Goal: Find specific page/section: Find specific page/section

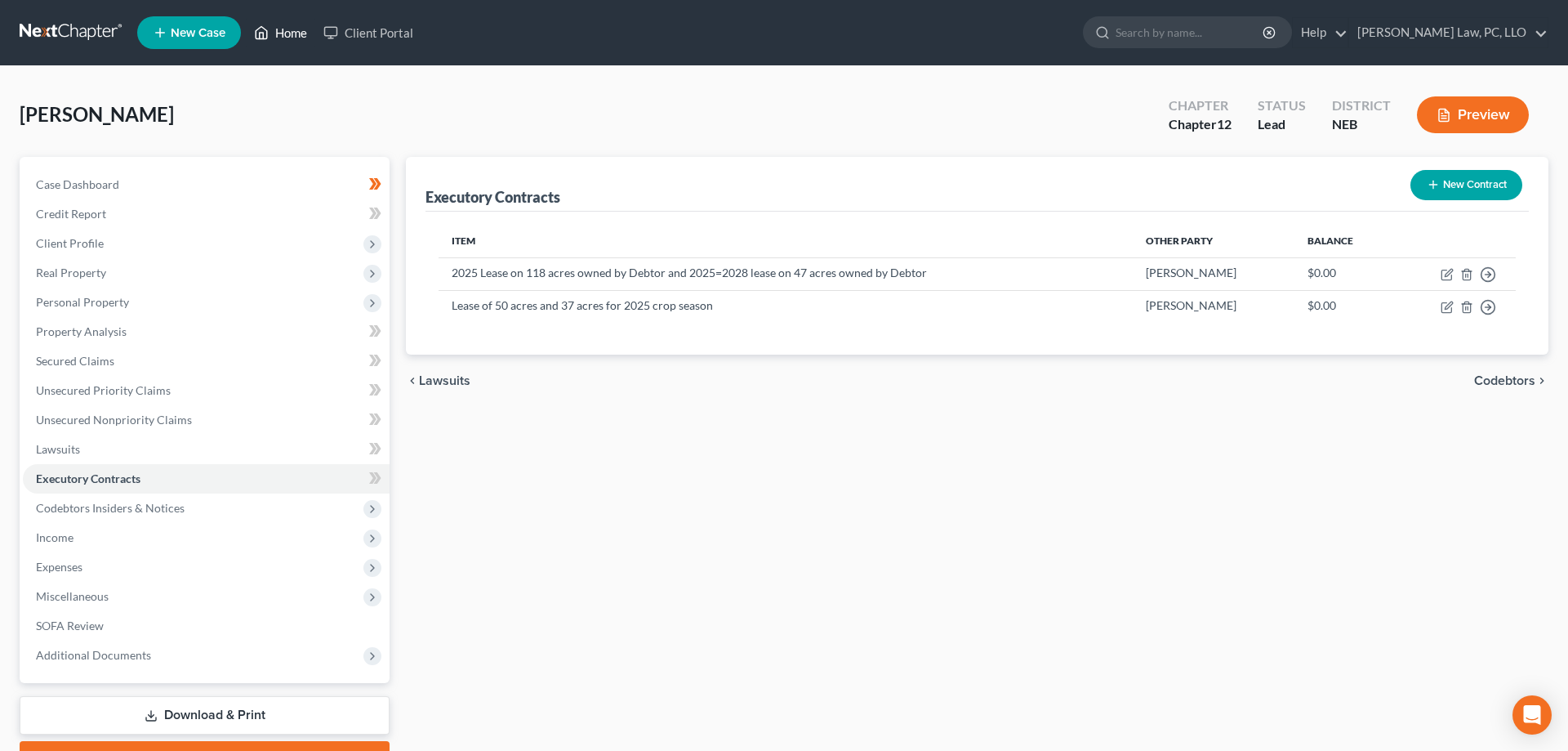
click at [290, 28] on link "Home" at bounding box center [280, 33] width 69 height 29
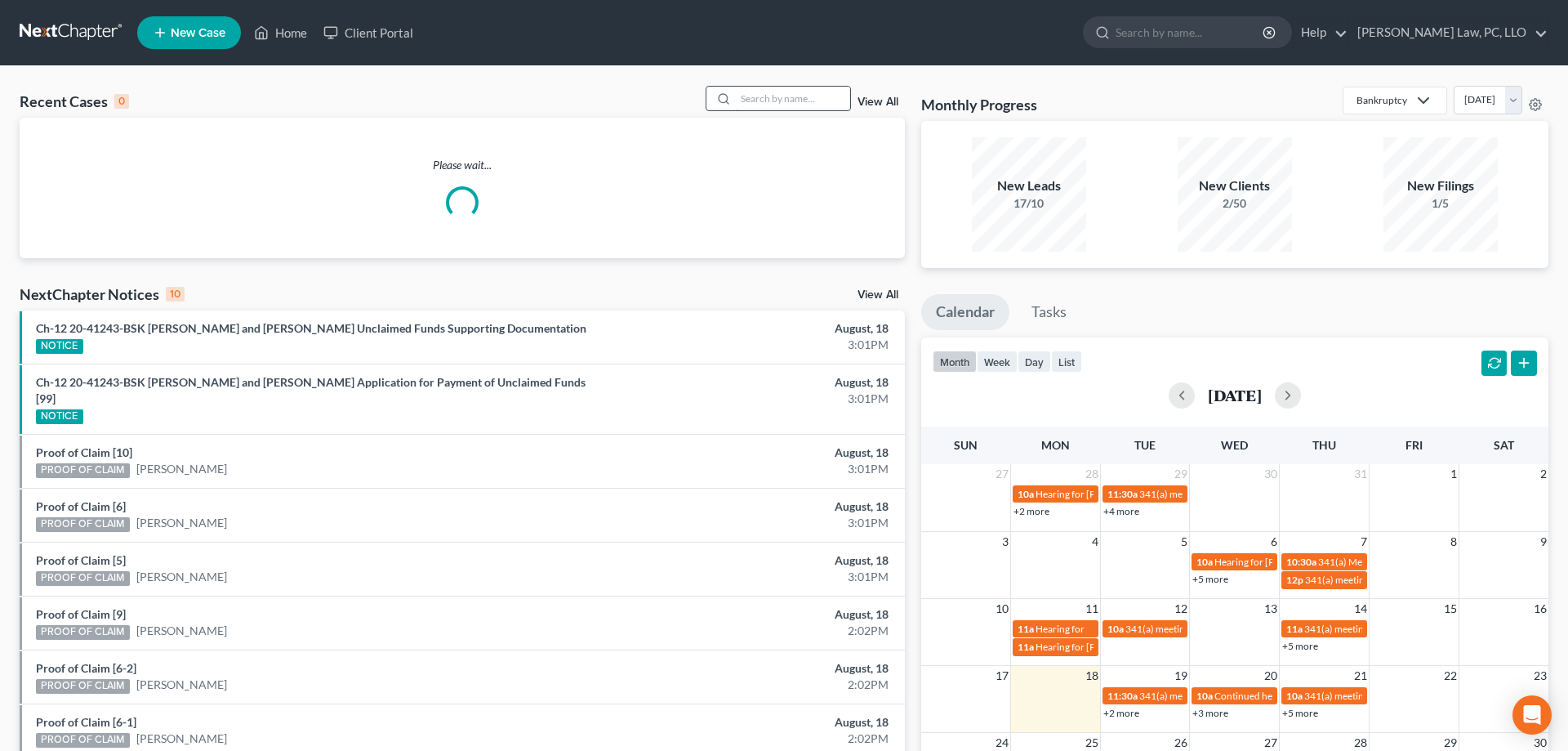
click at [835, 102] on input "search" at bounding box center [792, 99] width 114 height 23
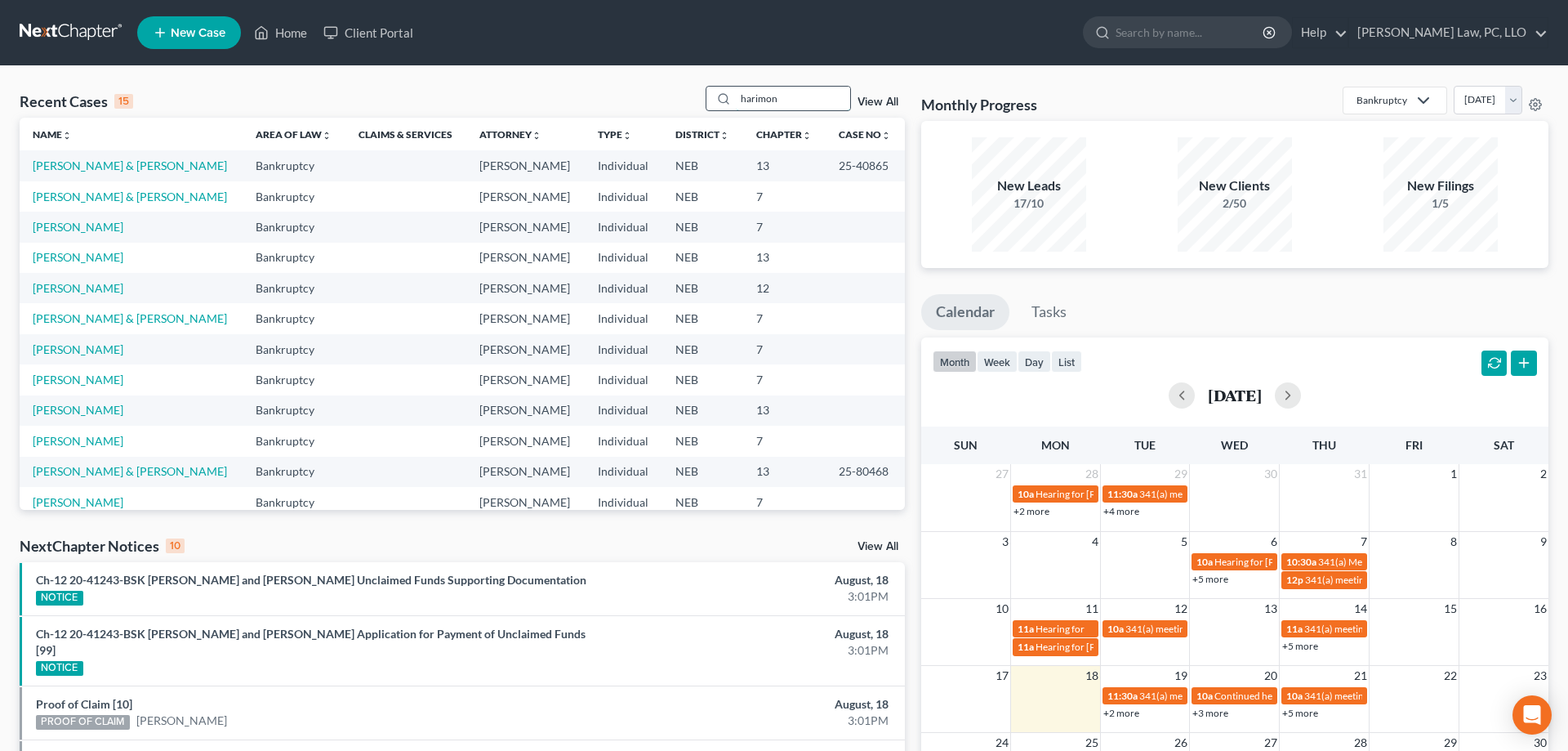
type input "harimon"
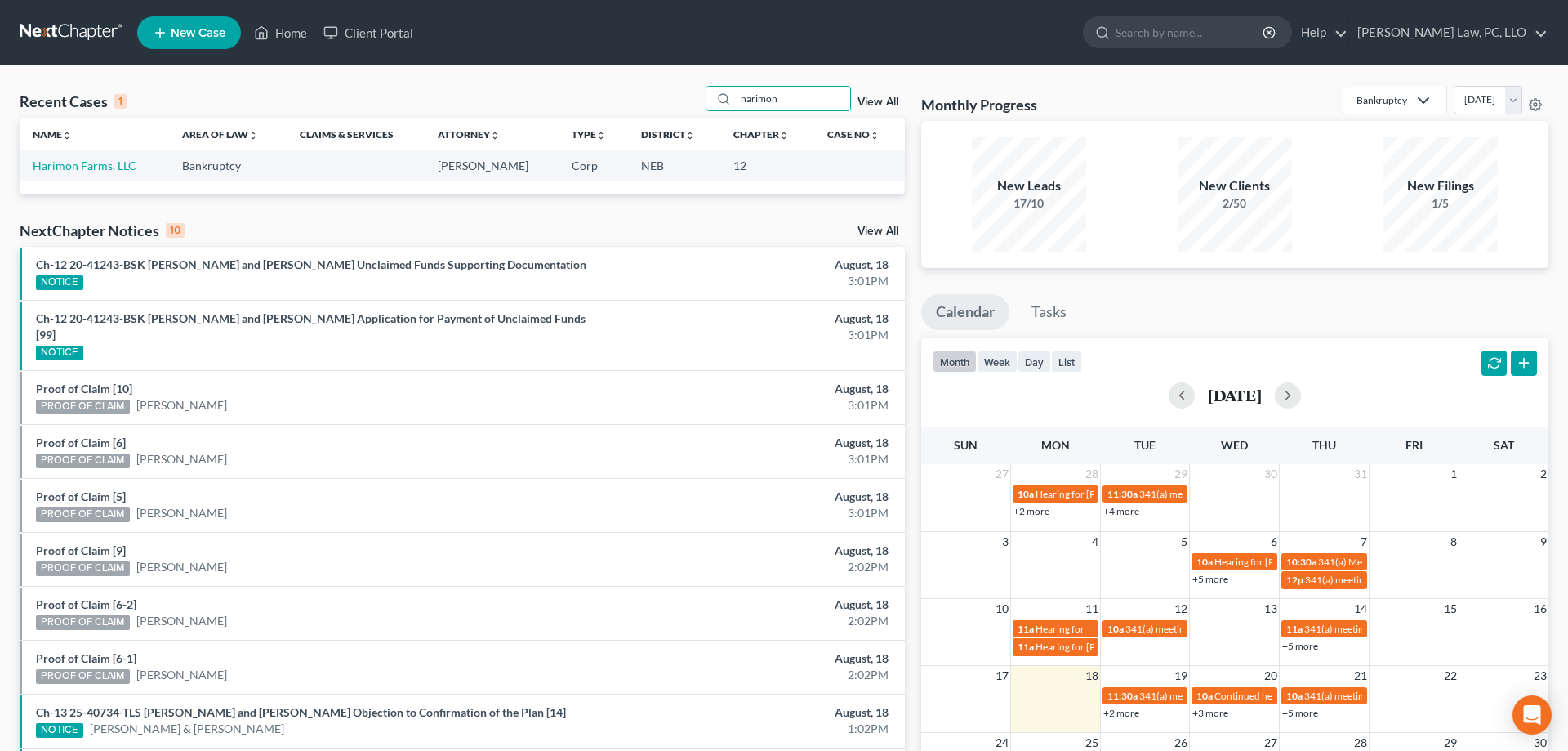
click at [53, 174] on td "Harimon Farms, LLC" at bounding box center [94, 165] width 149 height 30
click at [52, 170] on link "Harimon Farms, LLC" at bounding box center [84, 165] width 104 height 14
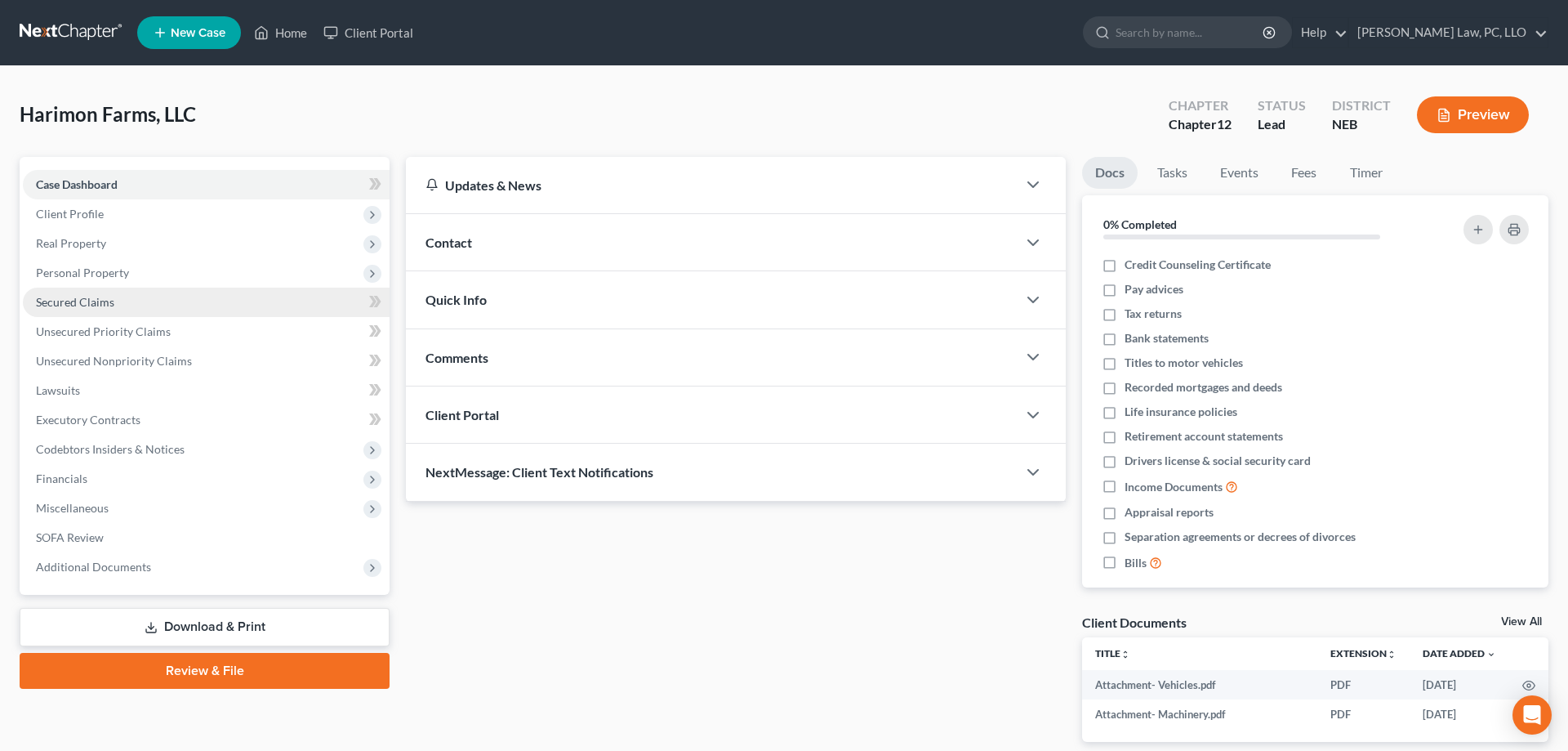
click at [161, 299] on link "Secured Claims" at bounding box center [205, 302] width 367 height 29
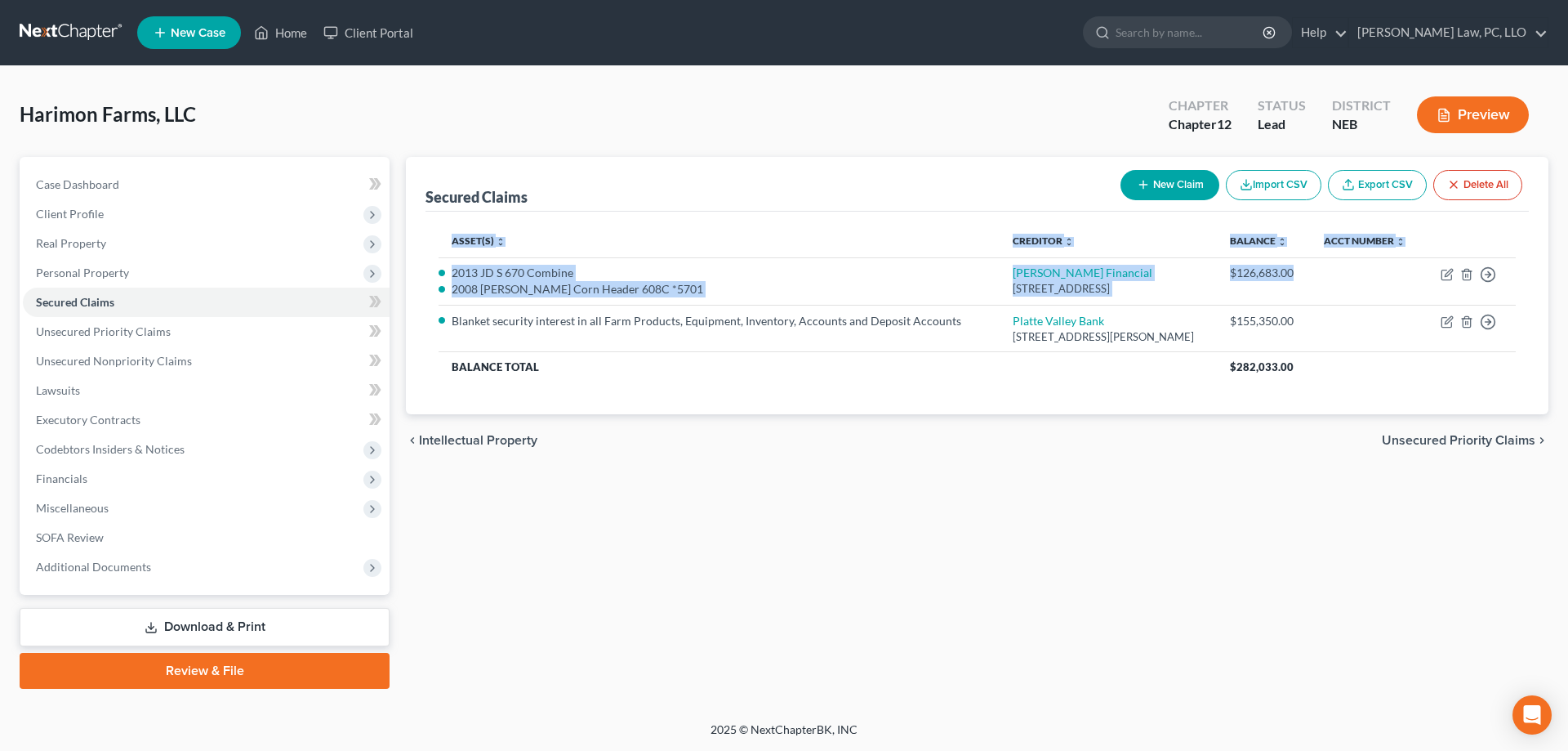
drag, startPoint x: 1295, startPoint y: 368, endPoint x: 443, endPoint y: 244, distance: 861.0
click at [443, 244] on table "Asset(s) expand_more expand_less unfold_more Creditor expand_more expand_less u…" at bounding box center [977, 303] width 1077 height 157
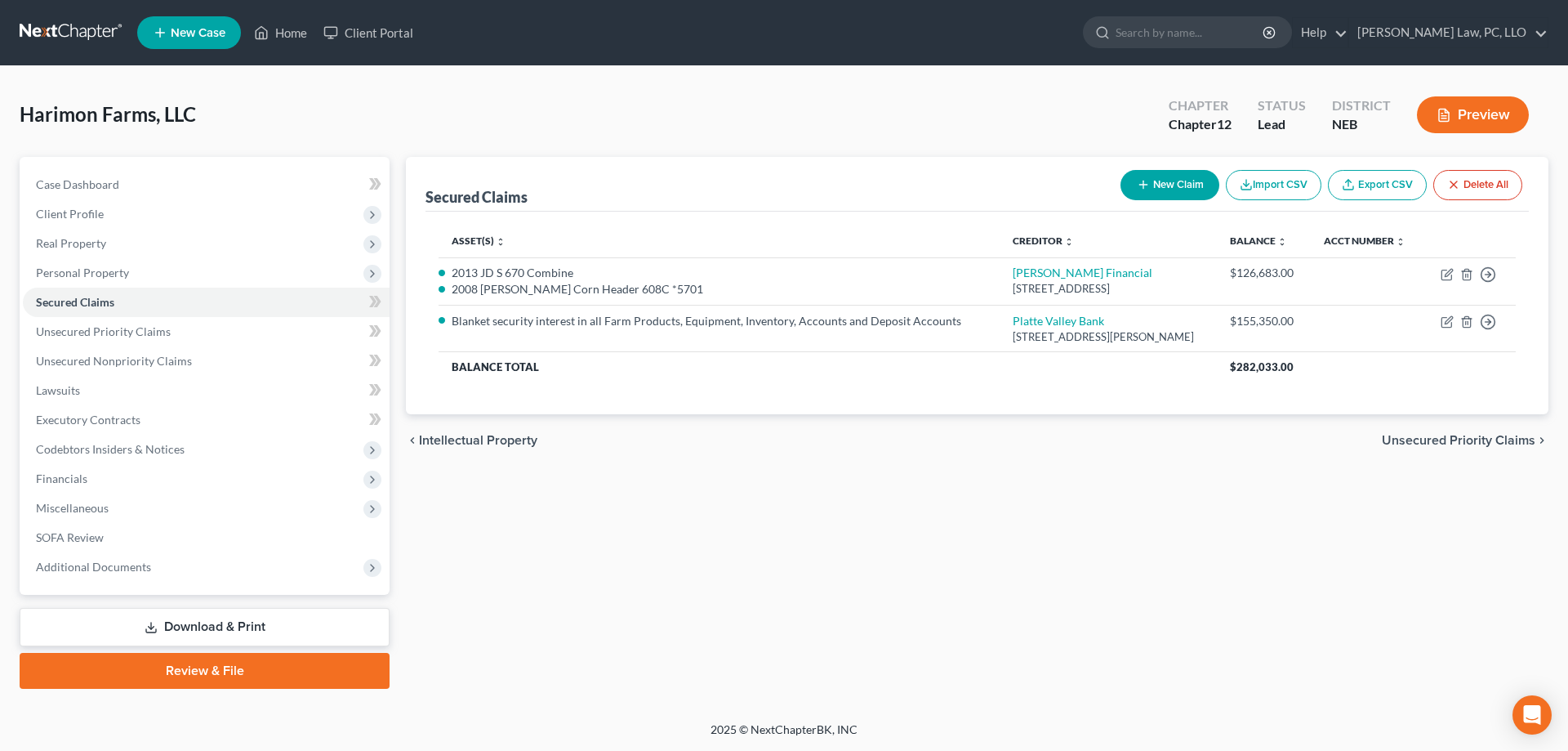
click at [1034, 403] on div "Asset(s) expand_more expand_less unfold_more Creditor expand_more expand_less u…" at bounding box center [978, 312] width 1104 height 203
click at [269, 33] on icon at bounding box center [261, 32] width 15 height 19
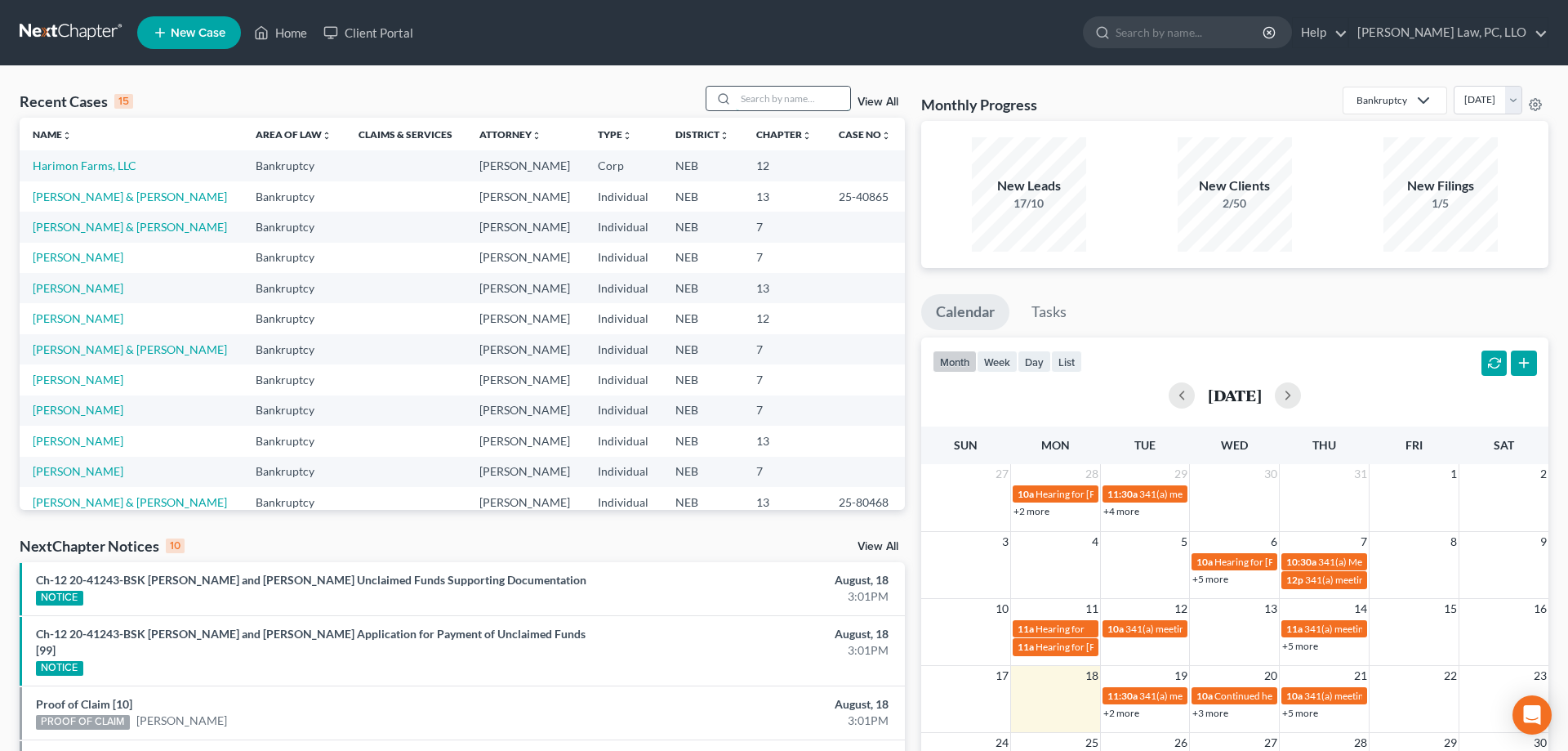
click at [751, 92] on input "search" at bounding box center [792, 99] width 114 height 23
type input "[PERSON_NAME]"
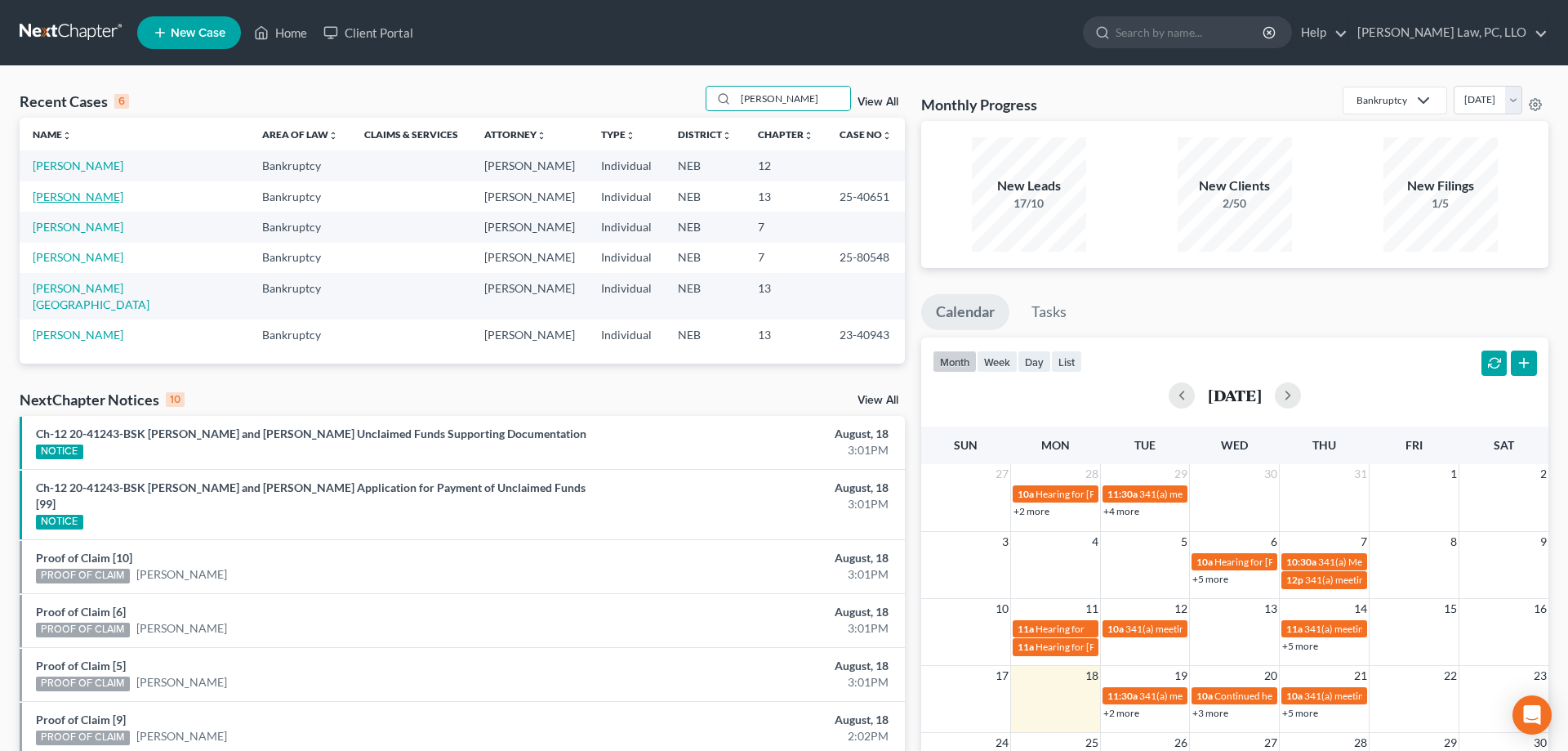
click at [80, 195] on link "[PERSON_NAME]" at bounding box center [78, 196] width 91 height 14
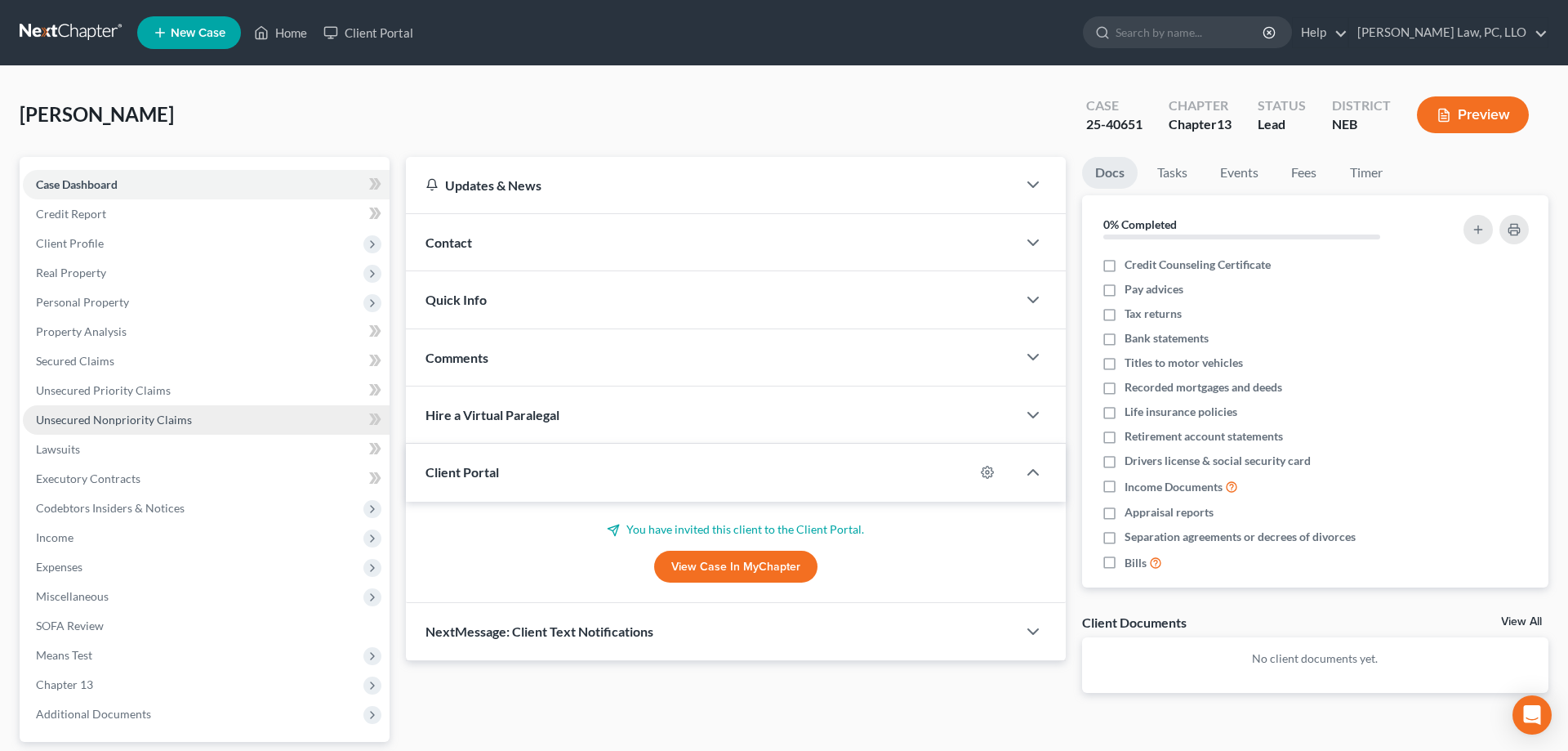
click at [124, 424] on span "Unsecured Nonpriority Claims" at bounding box center [114, 419] width 156 height 14
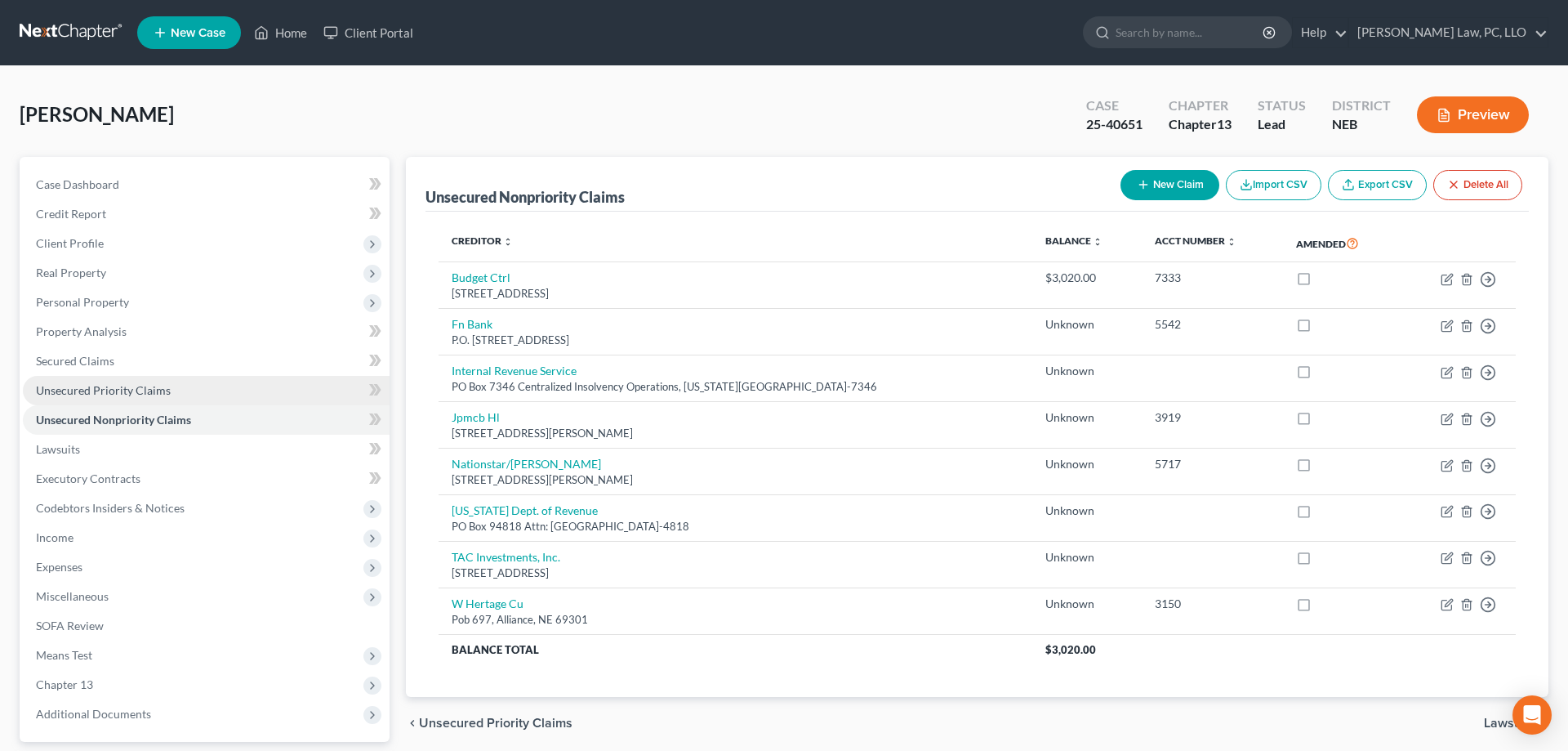
click at [189, 384] on link "Unsecured Priority Claims" at bounding box center [205, 390] width 367 height 29
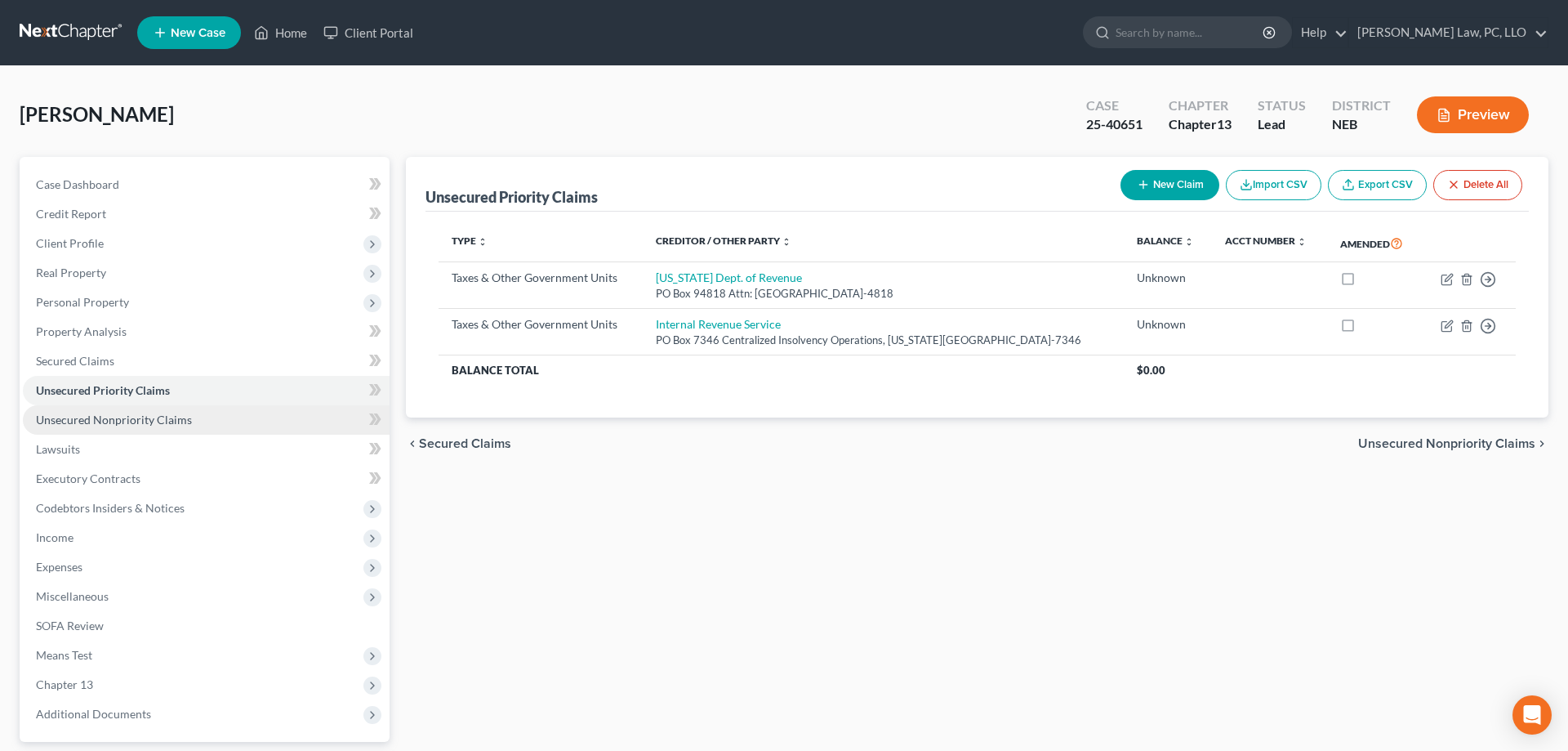
click at [163, 423] on span "Unsecured Nonpriority Claims" at bounding box center [114, 419] width 156 height 14
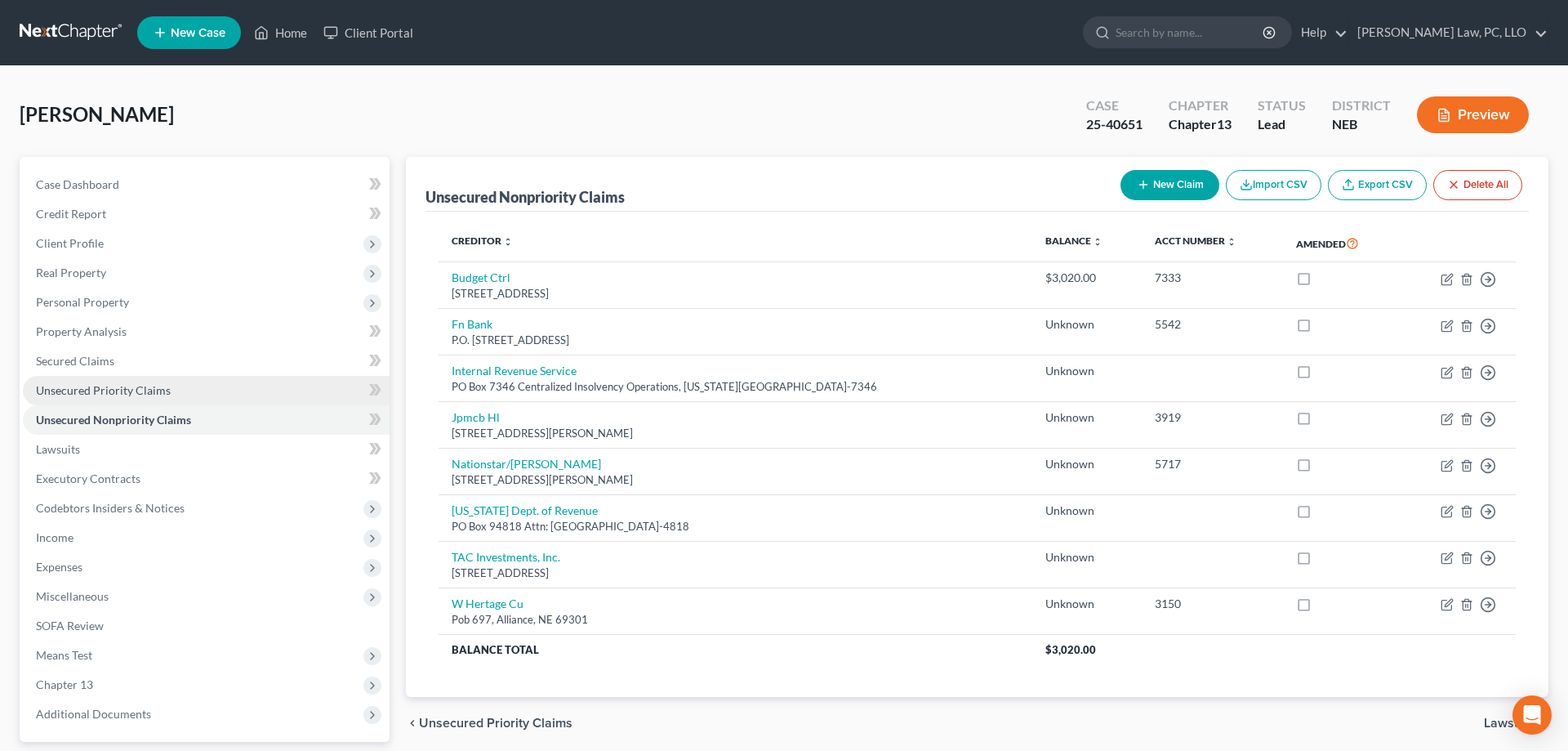
click at [88, 383] on span "Unsecured Priority Claims" at bounding box center [103, 390] width 134 height 14
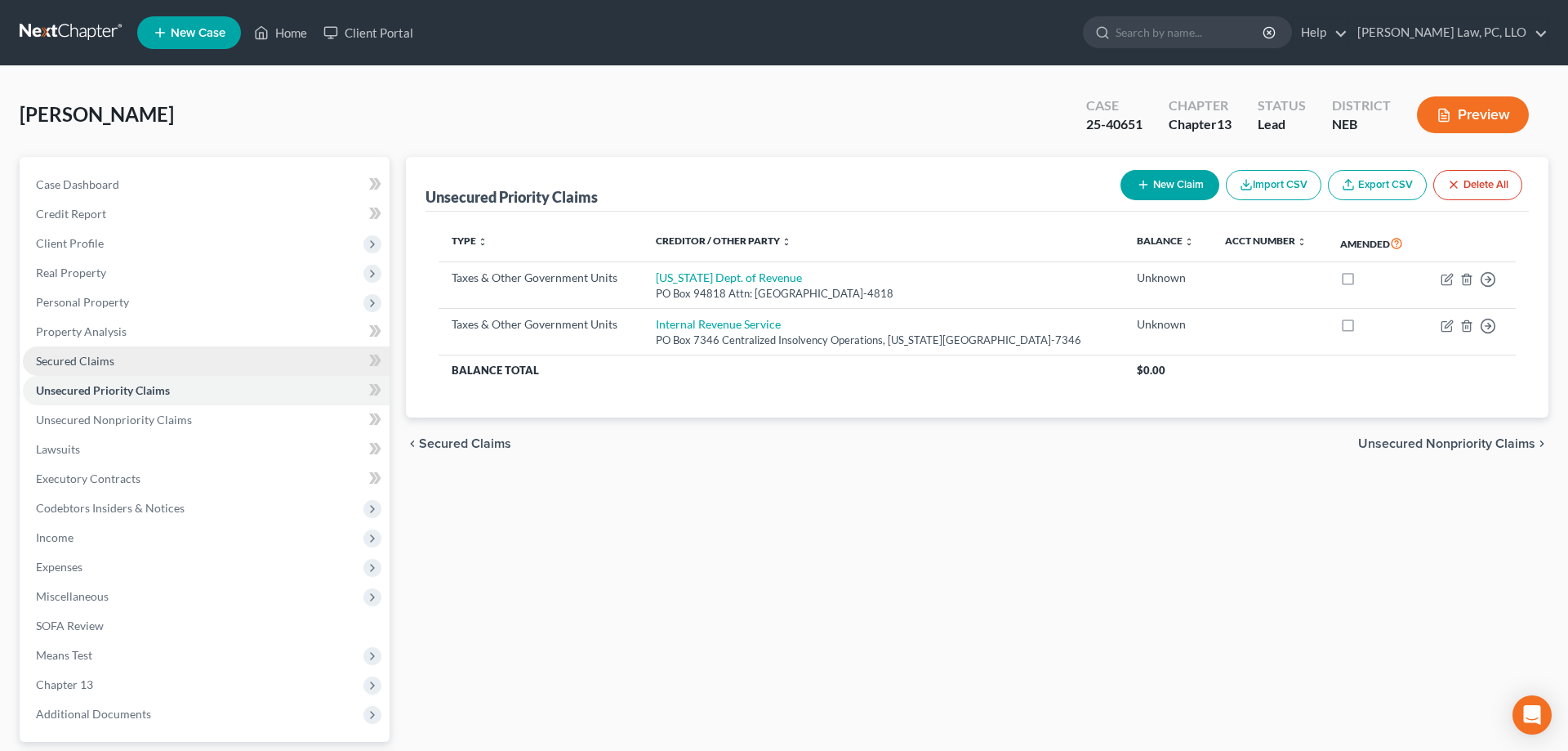
click at [43, 368] on link "Secured Claims" at bounding box center [205, 361] width 367 height 29
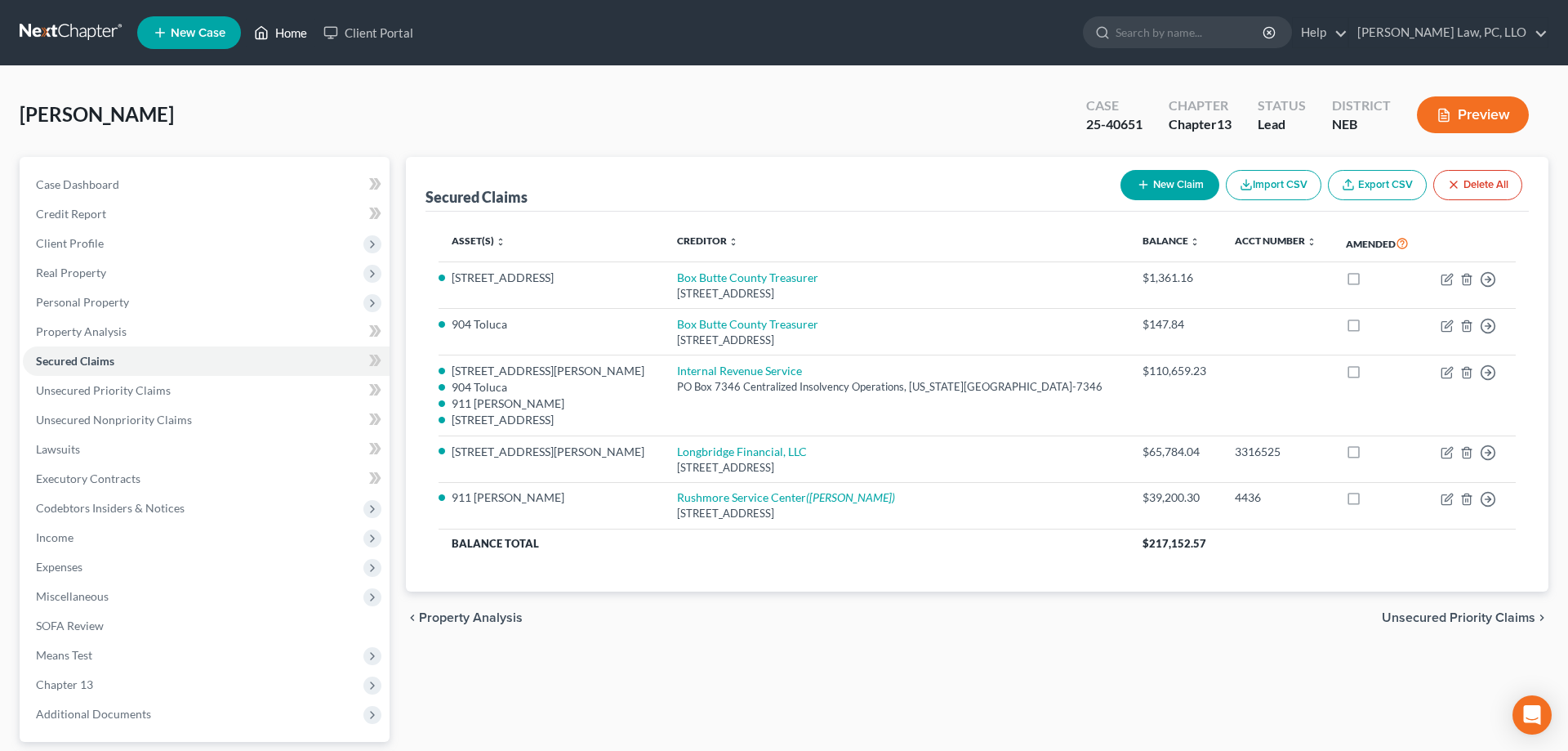
click at [284, 39] on link "Home" at bounding box center [280, 33] width 69 height 29
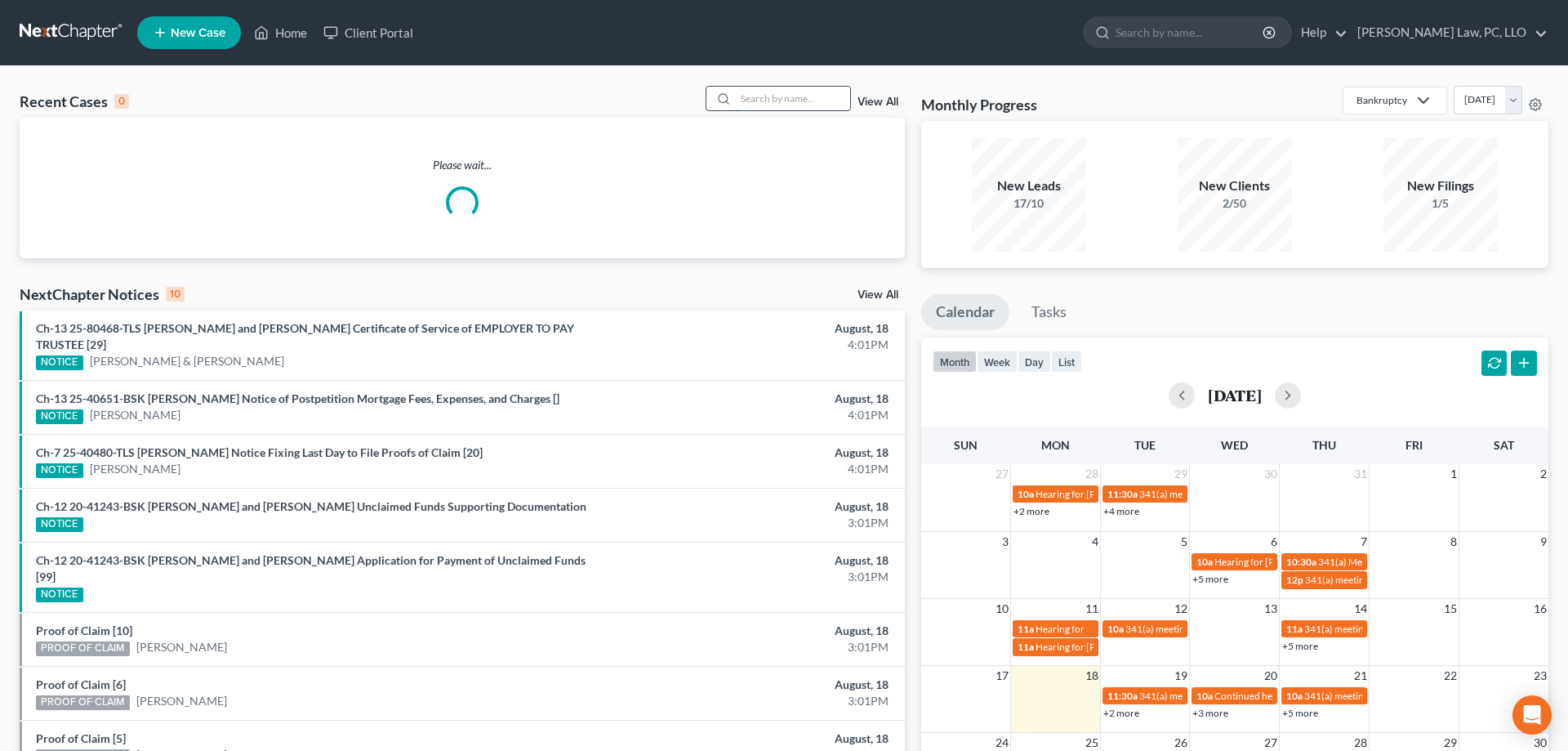
click at [748, 97] on input "search" at bounding box center [792, 99] width 114 height 23
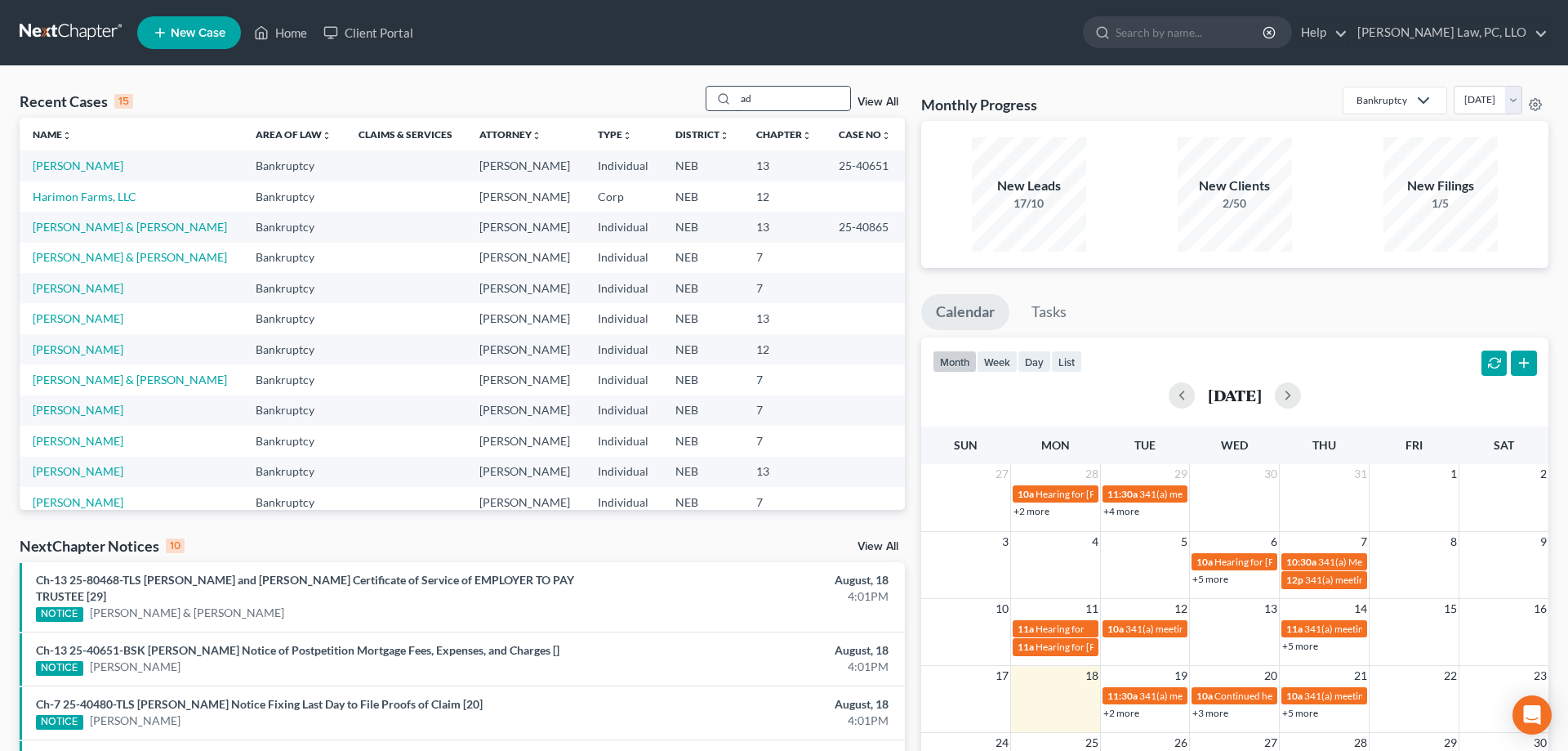
type input "a"
type input "[PERSON_NAME]"
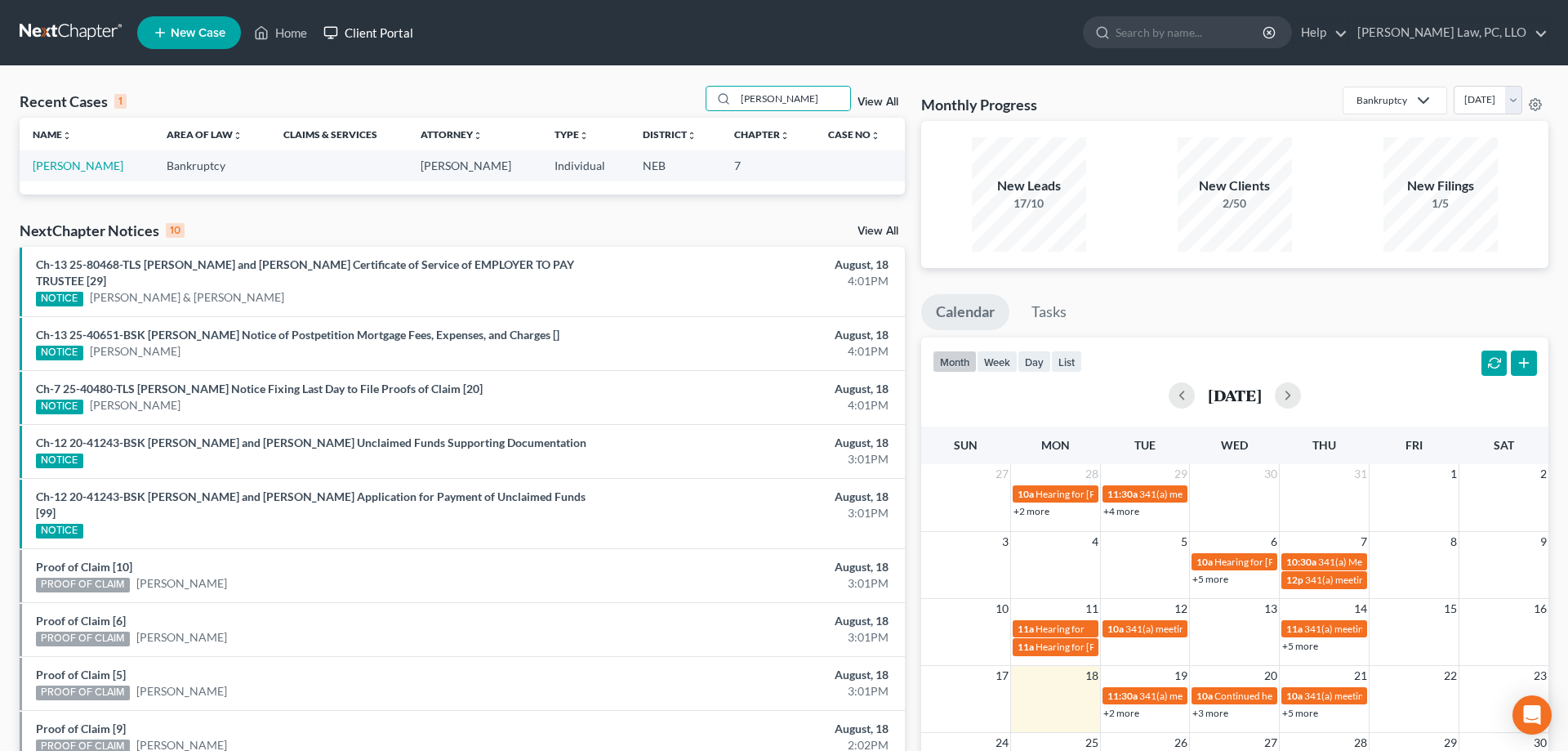
click at [397, 40] on link "Client Portal" at bounding box center [368, 33] width 106 height 29
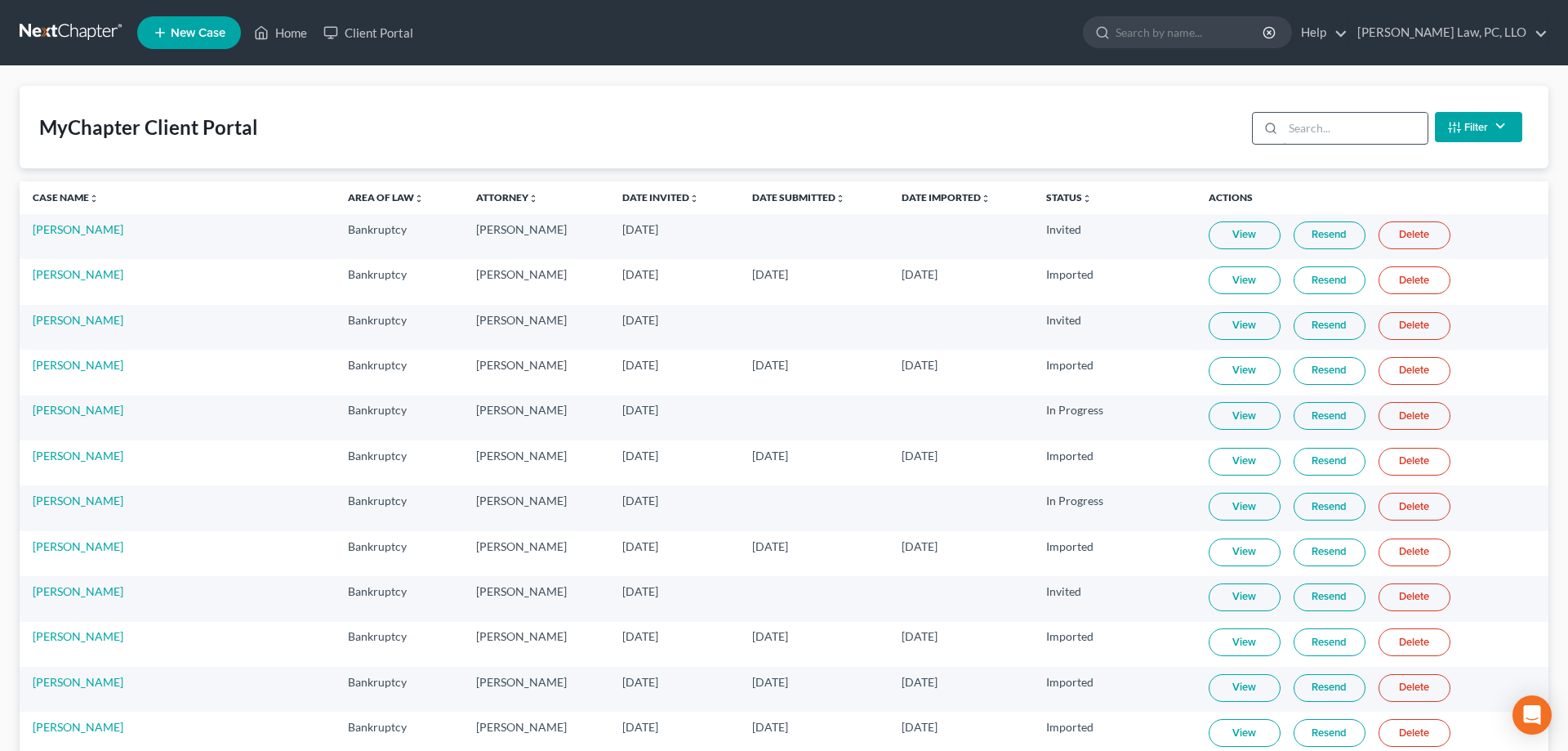
click at [1303, 132] on input "search" at bounding box center [1355, 128] width 144 height 31
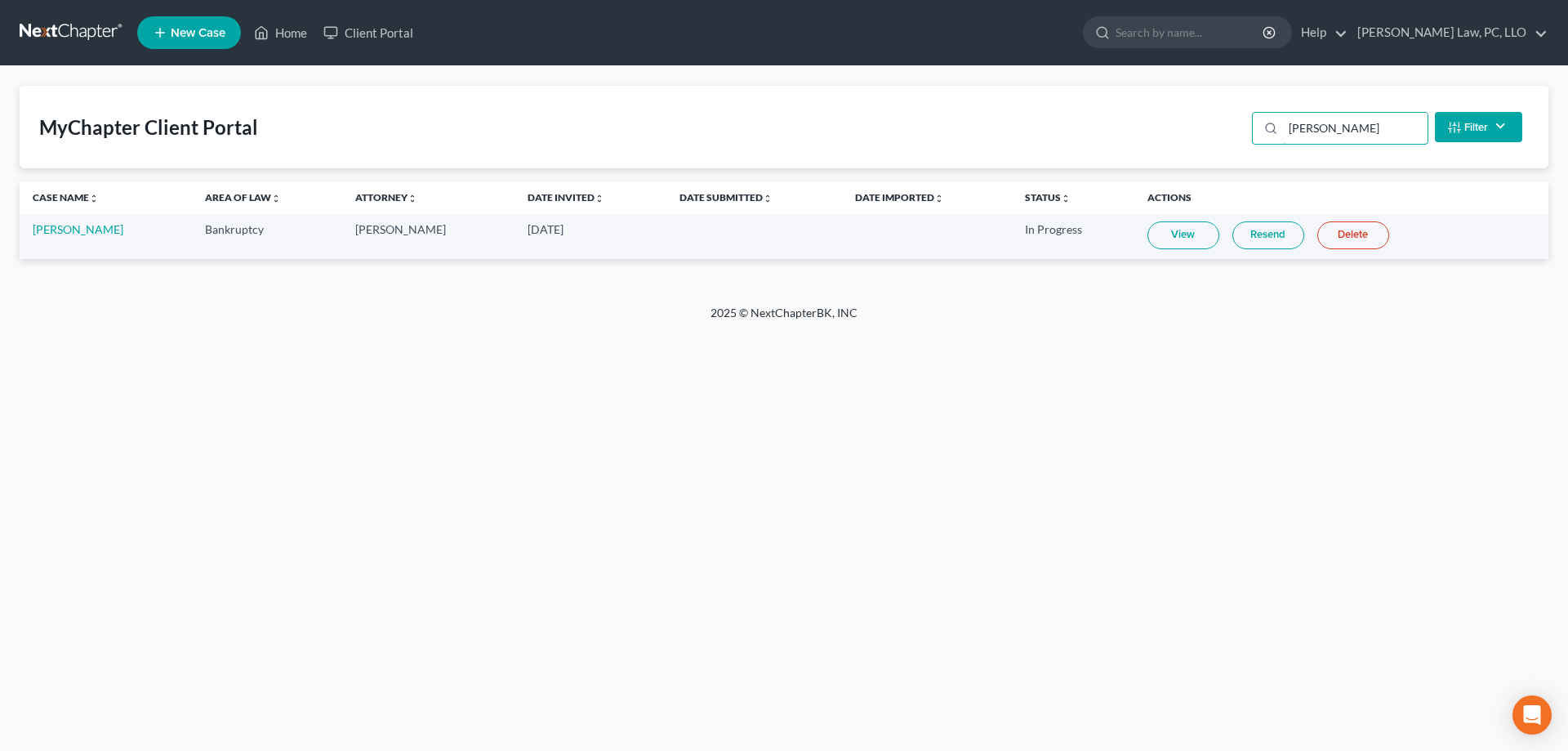
type input "[PERSON_NAME]"
click at [298, 37] on link "Home" at bounding box center [280, 33] width 69 height 29
